Goal: Information Seeking & Learning: Compare options

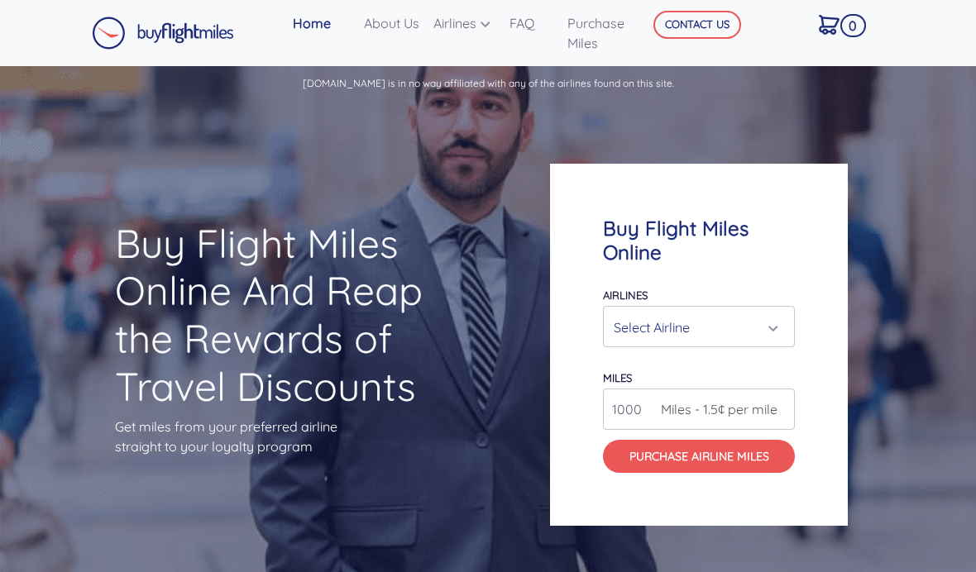
click at [768, 343] on div "Select Airline" at bounding box center [694, 327] width 160 height 31
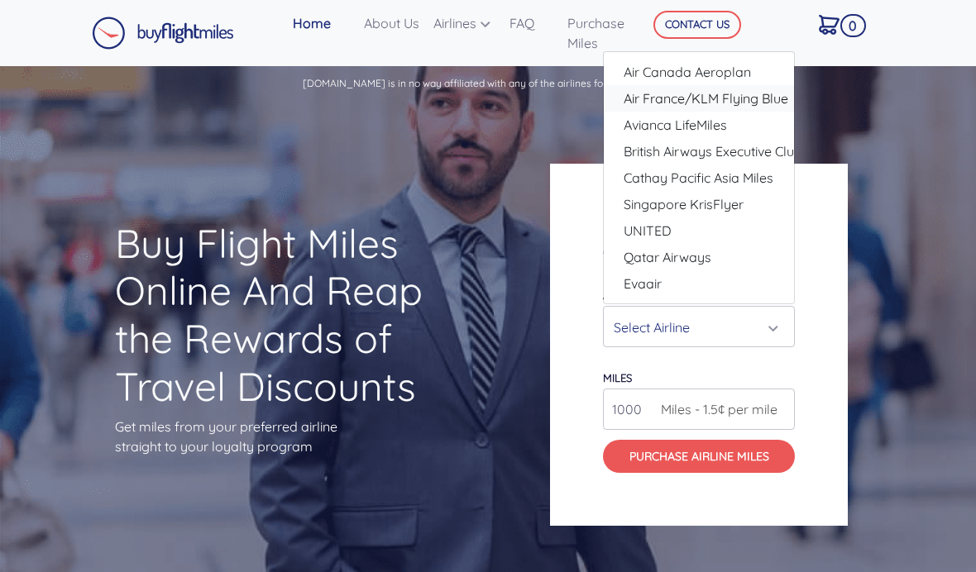
click at [746, 108] on span "Air France/KLM Flying Blue" at bounding box center [706, 99] width 165 height 20
select select "Air France/KLM Flying Blue"
type input "49000"
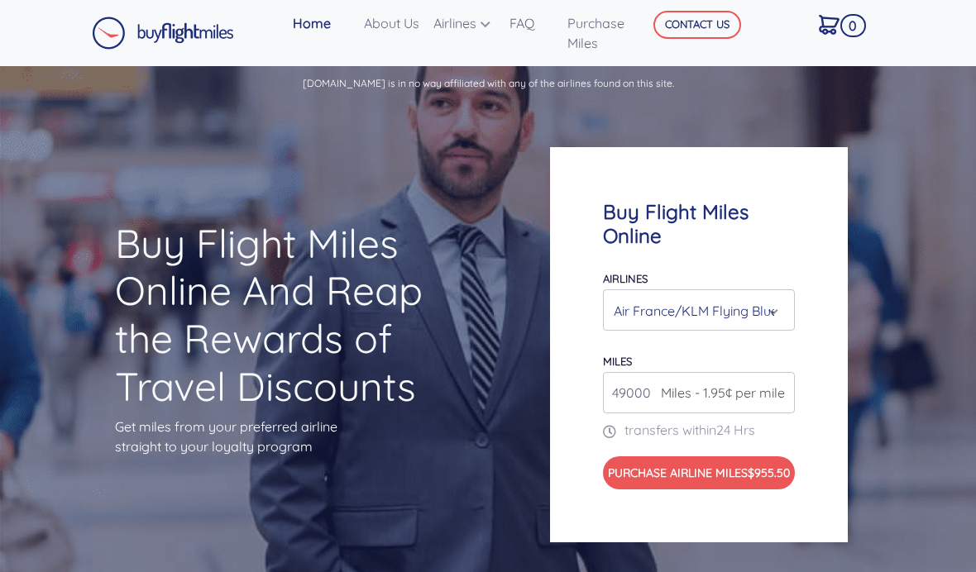
click at [745, 327] on div "Air France/KLM Flying Blue" at bounding box center [694, 310] width 160 height 31
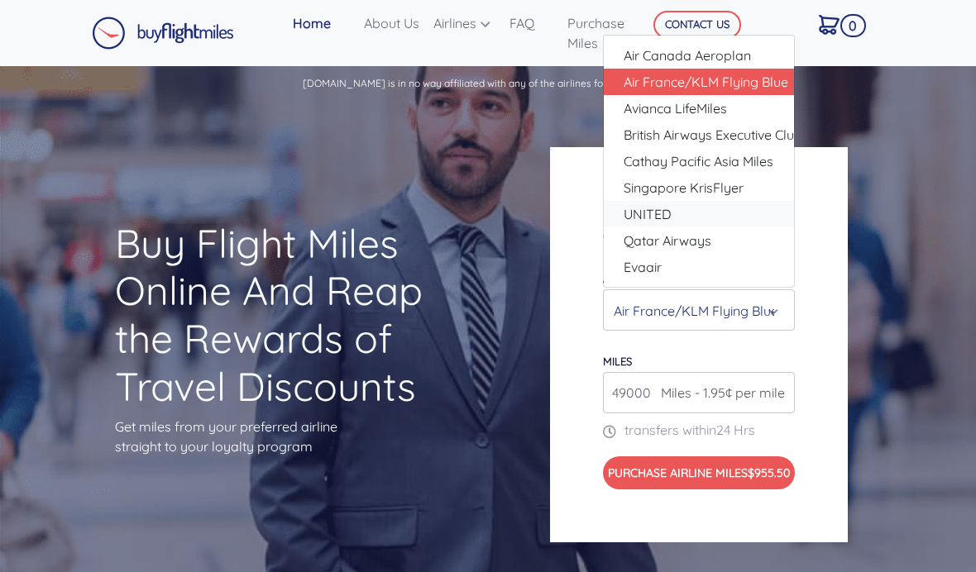
click at [705, 227] on link "UNITED" at bounding box center [699, 214] width 190 height 26
select select "UNITED"
type input "80000"
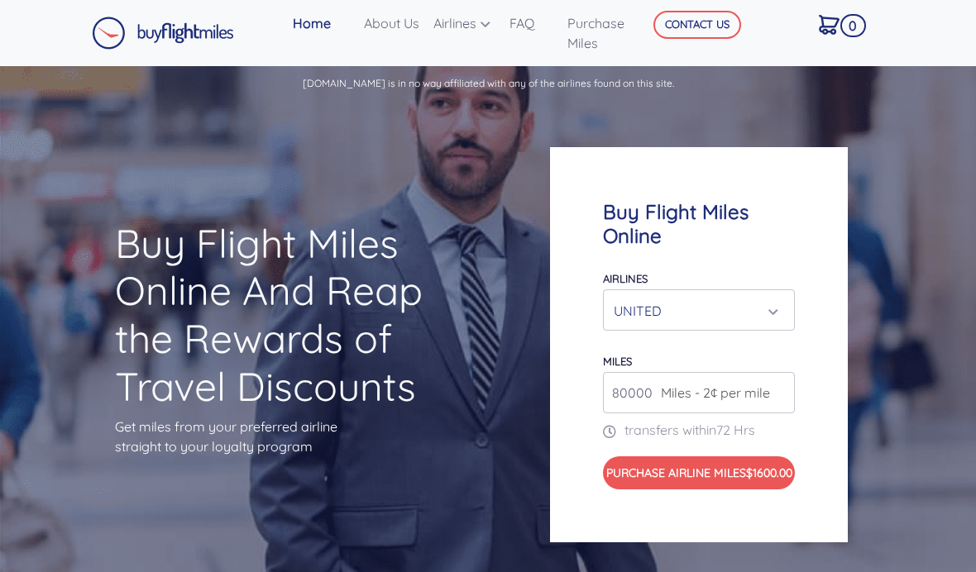
click at [888, 166] on div "Buy Flight Miles Online Airlines Air Canada Aeroplan Air France/KLM Flying Blue…" at bounding box center [732, 345] width 390 height 554
click at [750, 327] on div "UNITED" at bounding box center [694, 310] width 160 height 31
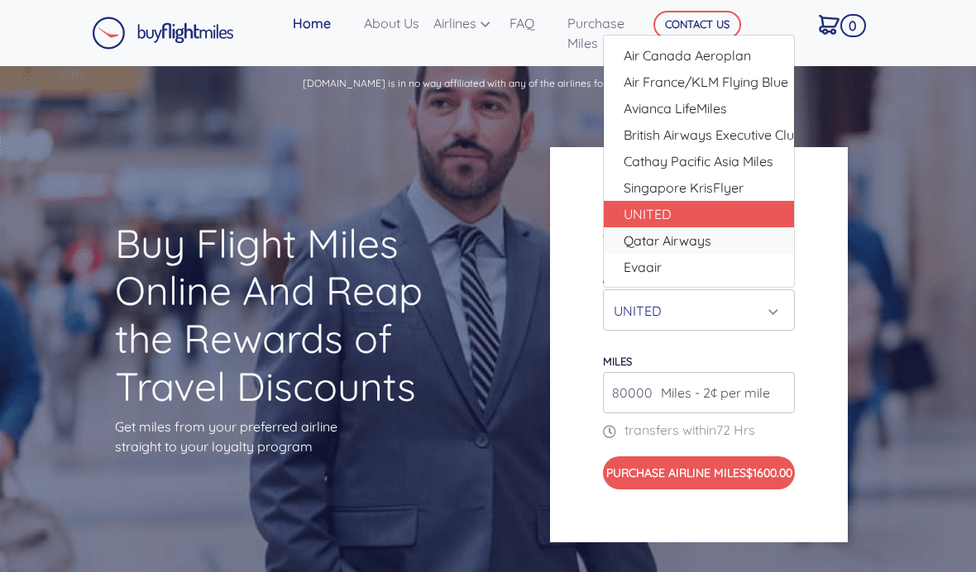
click at [708, 251] on span "Qatar Airways" at bounding box center [668, 241] width 88 height 20
select select "Qatar Airways"
type input "10000"
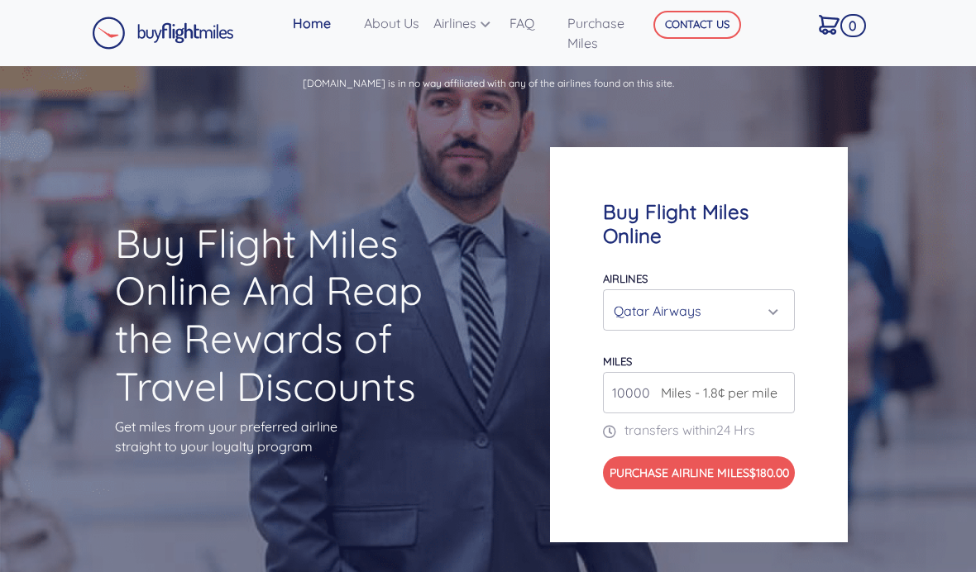
click at [687, 403] on span "Miles - 1.8¢ per mile" at bounding box center [715, 393] width 125 height 20
click at [641, 414] on input "10000" at bounding box center [699, 392] width 192 height 41
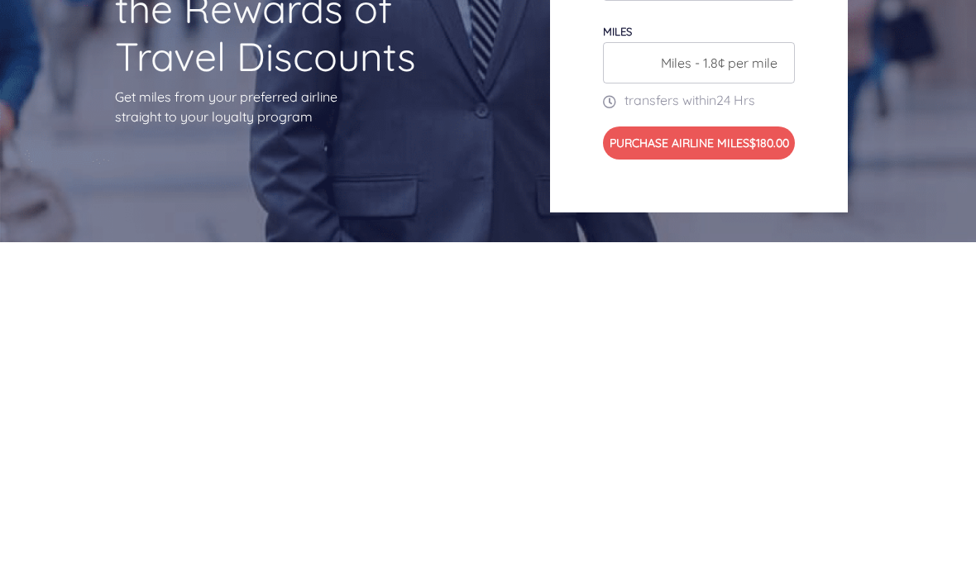
type input "0"
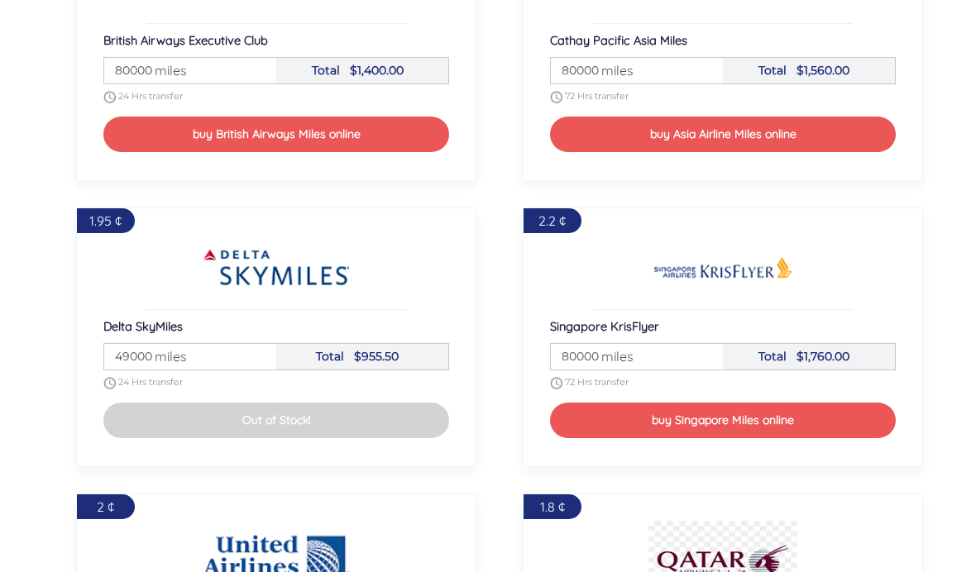
scroll to position [2045, 0]
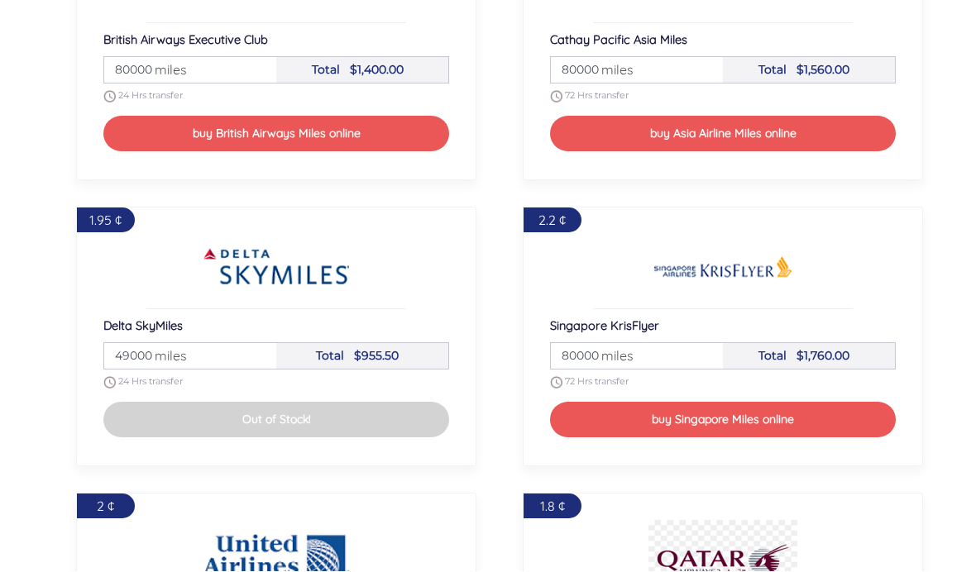
type input "160000"
click at [232, 370] on input "49000" at bounding box center [190, 357] width 167 height 26
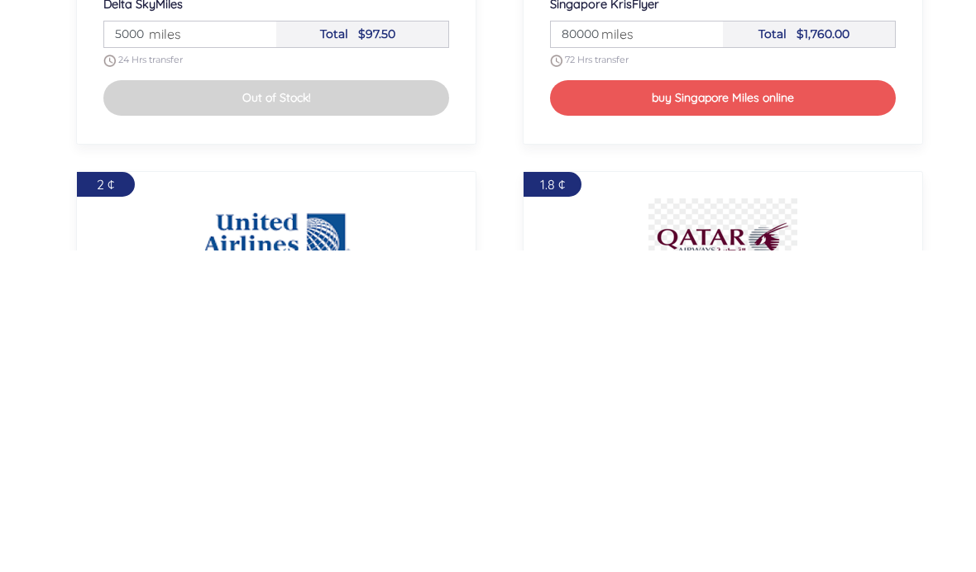
type input "5000"
click at [938, 203] on div "2.2 ¢ Singapore KrisFlyer Miles 80000 miles Total $1,760.00 72 Hrs transfer buy…" at bounding box center [723, 337] width 447 height 286
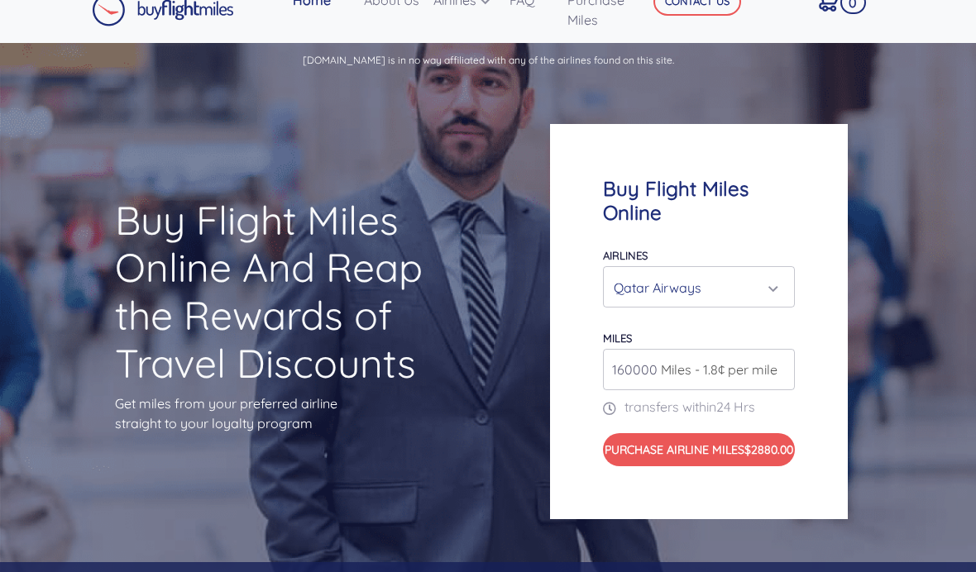
scroll to position [0, 0]
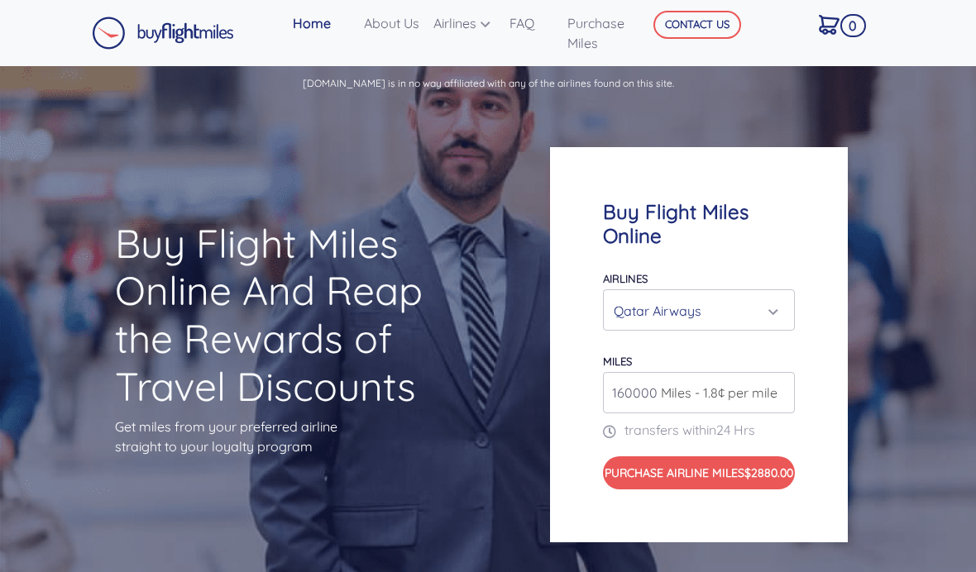
click at [384, 25] on link "About Us" at bounding box center [391, 23] width 69 height 33
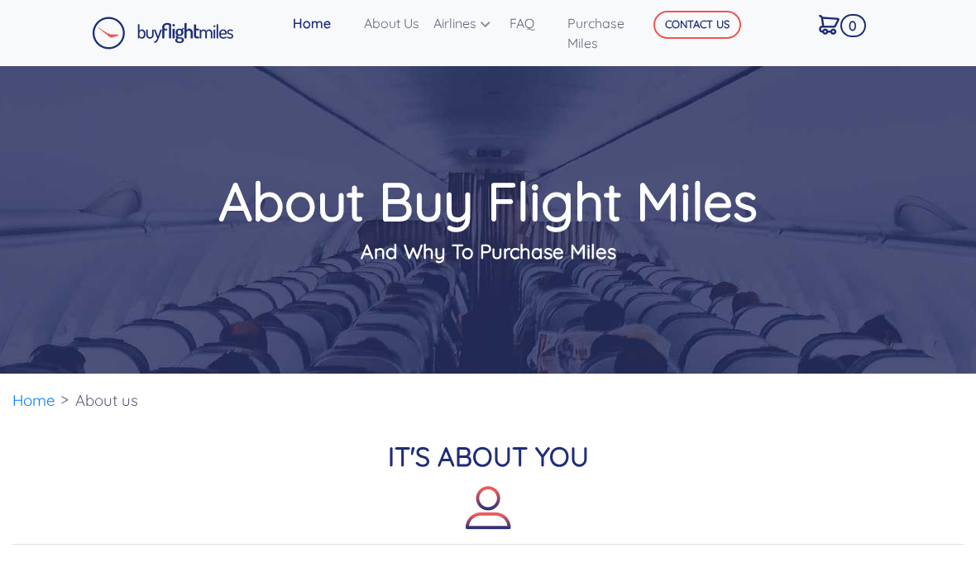
click at [605, 25] on link "Purchase Miles" at bounding box center [606, 33] width 90 height 53
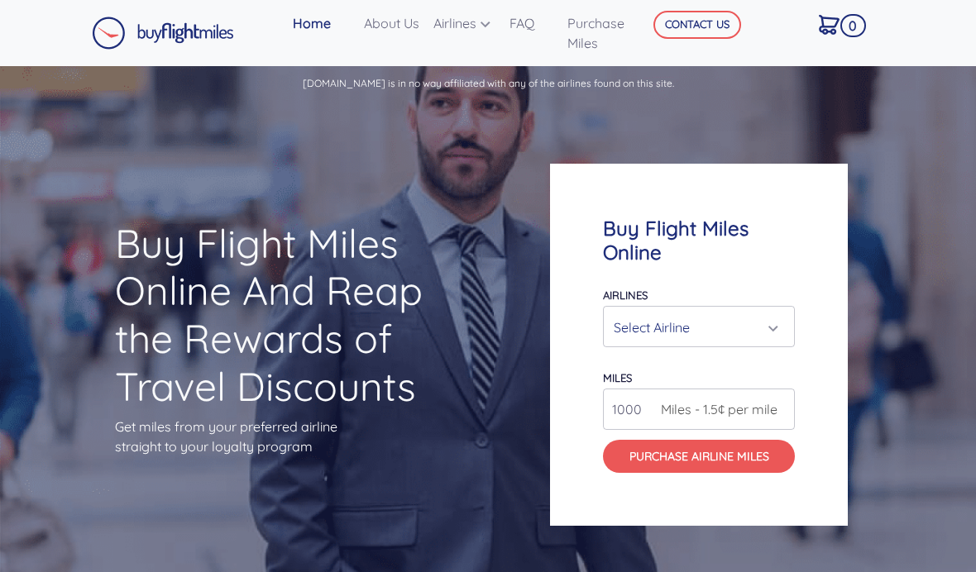
scroll to position [1403, 0]
